Goal: Task Accomplishment & Management: Manage account settings

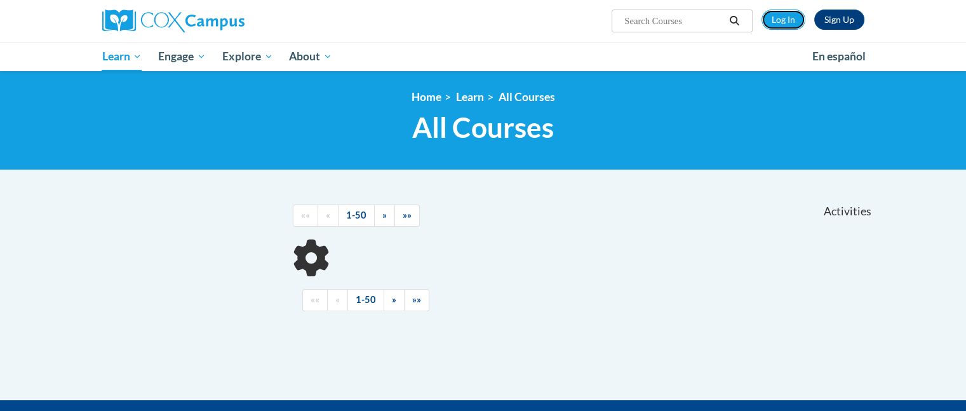
click at [772, 16] on link "Log In" at bounding box center [783, 20] width 44 height 20
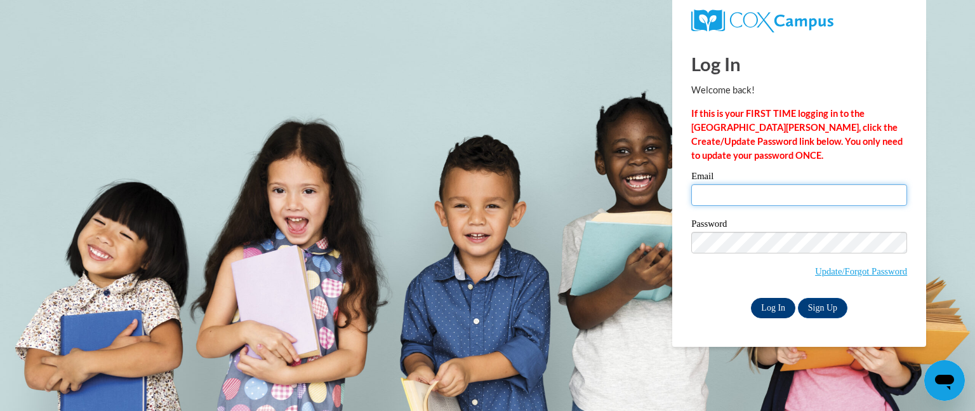
type input "amandaumfress_ps@hotmail.com"
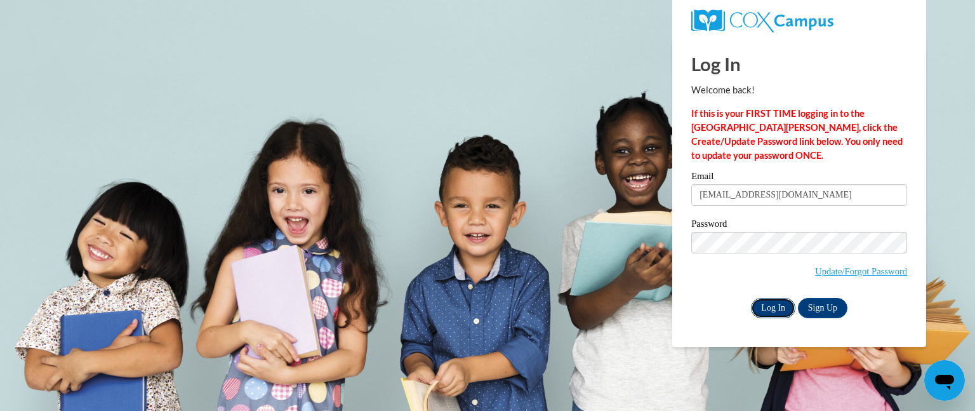
click at [773, 305] on input "Log In" at bounding box center [773, 308] width 44 height 20
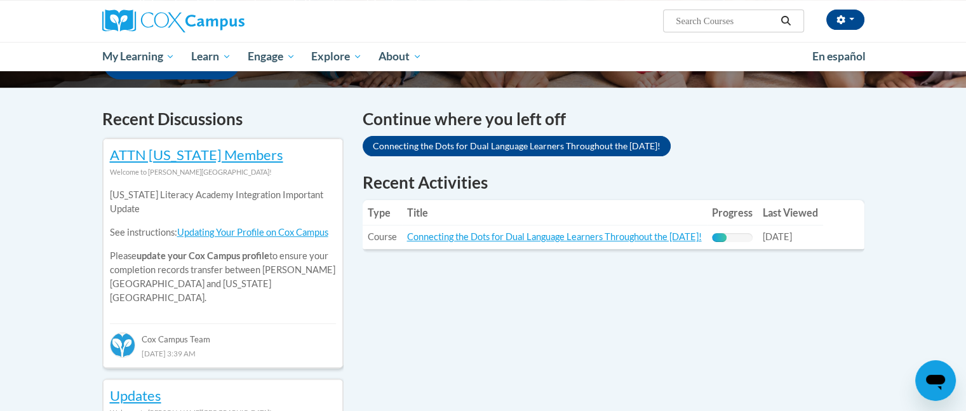
scroll to position [381, 0]
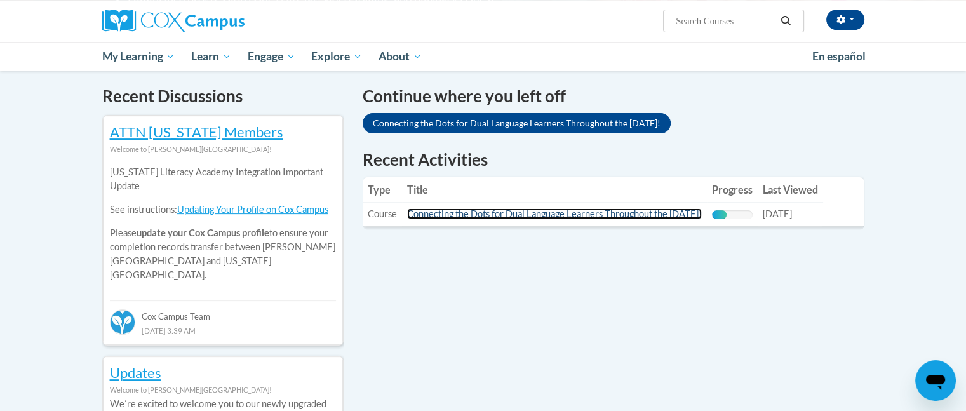
click at [443, 213] on link "Connecting the Dots for Dual Language Learners Throughout the Preschool Day!" at bounding box center [554, 213] width 295 height 11
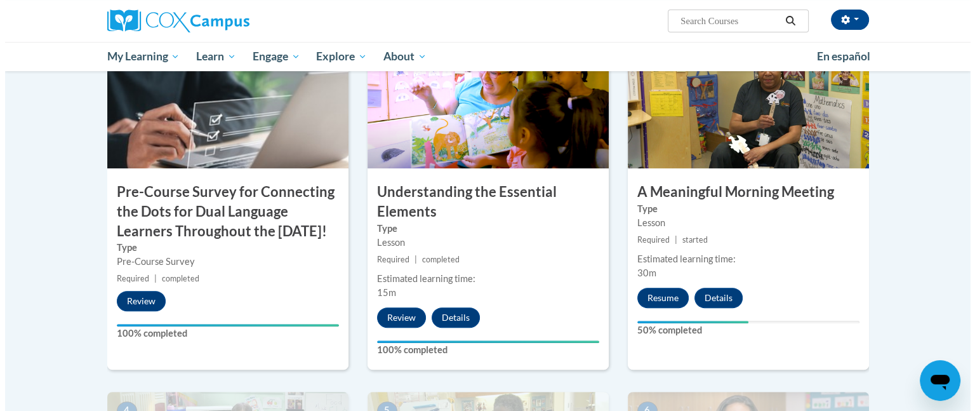
scroll to position [318, 0]
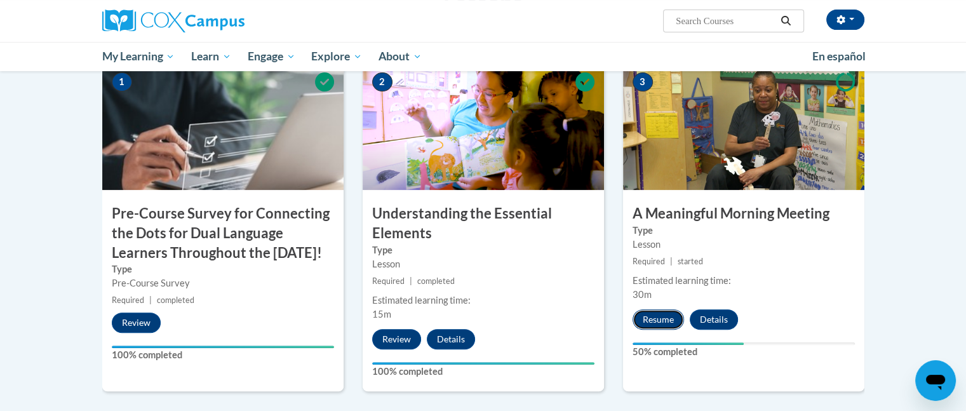
click at [654, 319] on button "Resume" at bounding box center [658, 319] width 51 height 20
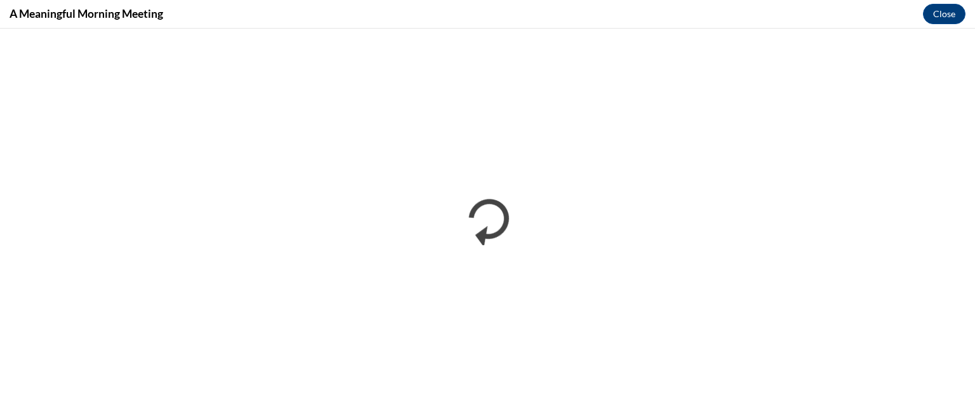
scroll to position [0, 0]
